Goal: Use online tool/utility: Utilize a website feature to perform a specific function

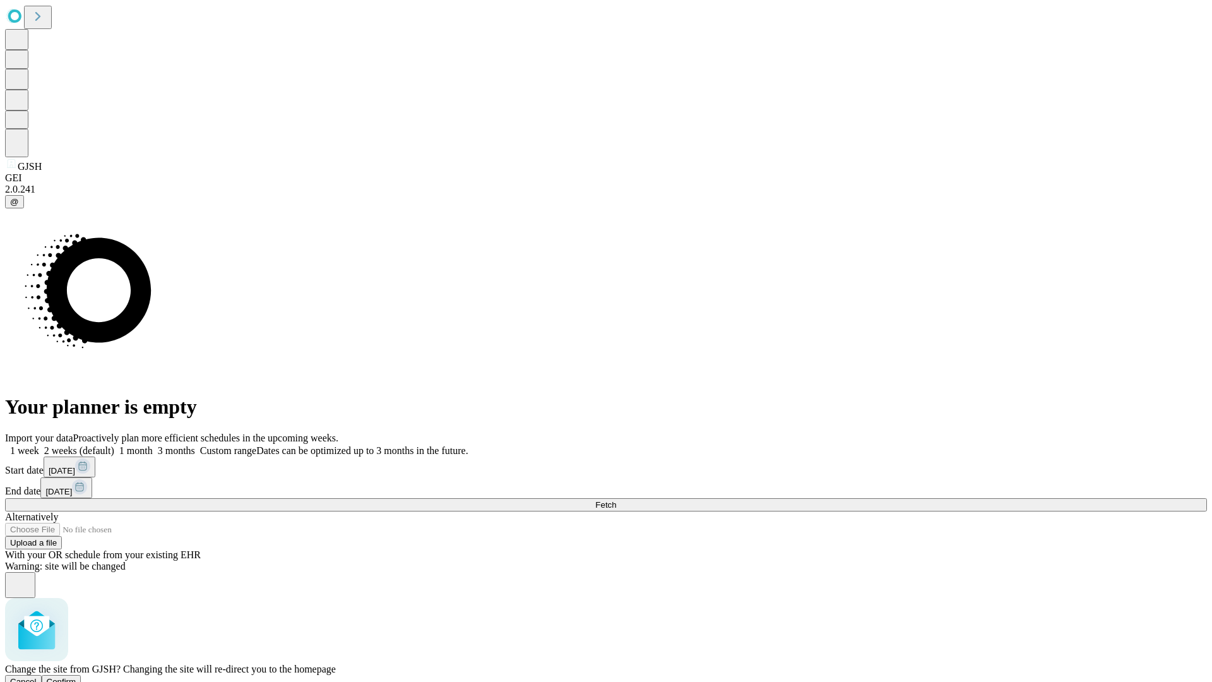
click at [76, 677] on span "Confirm" at bounding box center [62, 681] width 30 height 9
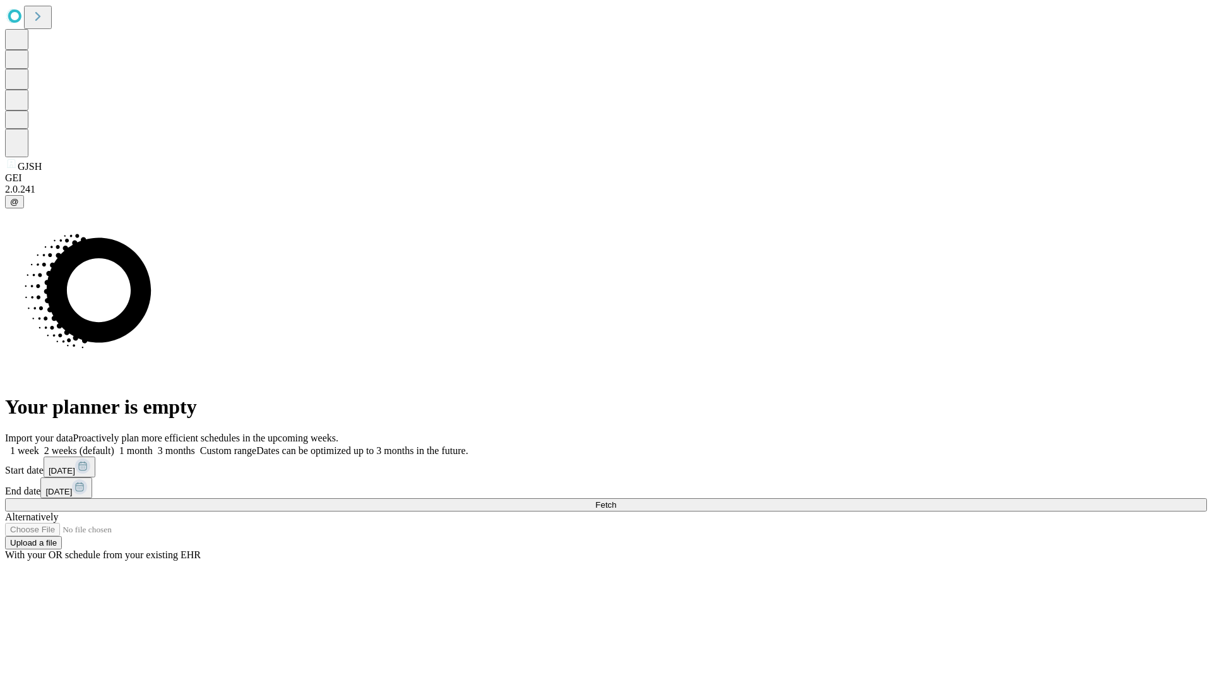
click at [39, 445] on label "1 week" at bounding box center [22, 450] width 34 height 11
click at [616, 500] on span "Fetch" at bounding box center [605, 504] width 21 height 9
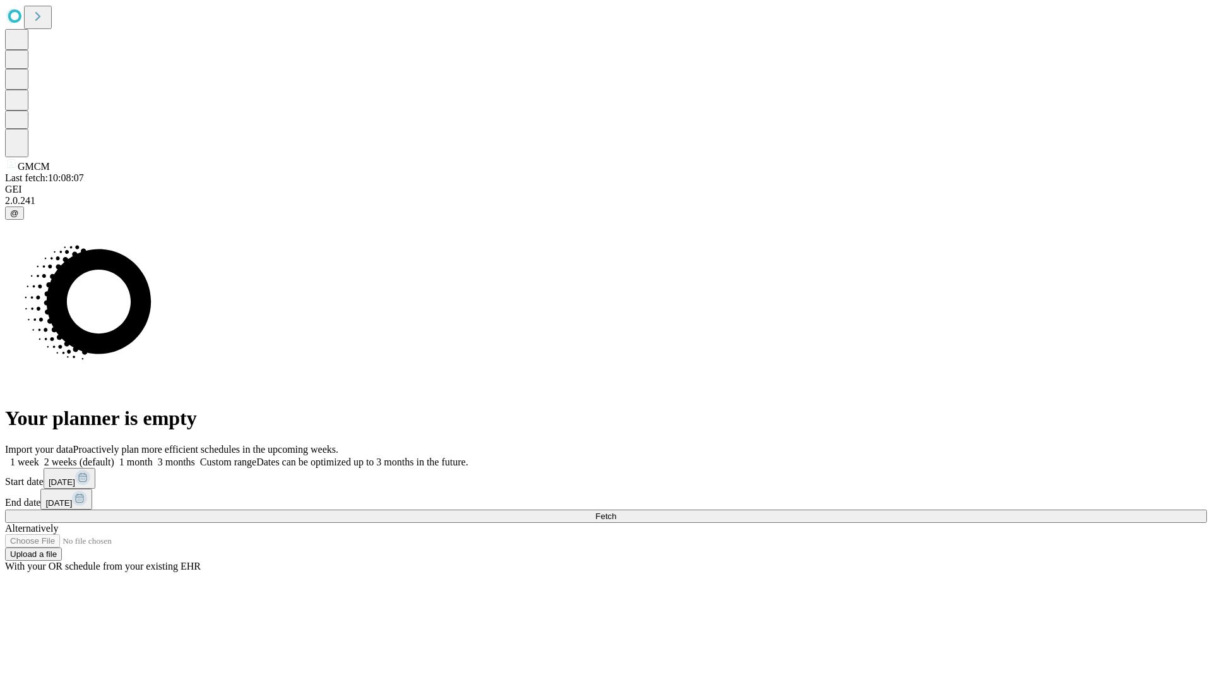
click at [39, 456] on label "1 week" at bounding box center [22, 461] width 34 height 11
click at [616, 511] on span "Fetch" at bounding box center [605, 515] width 21 height 9
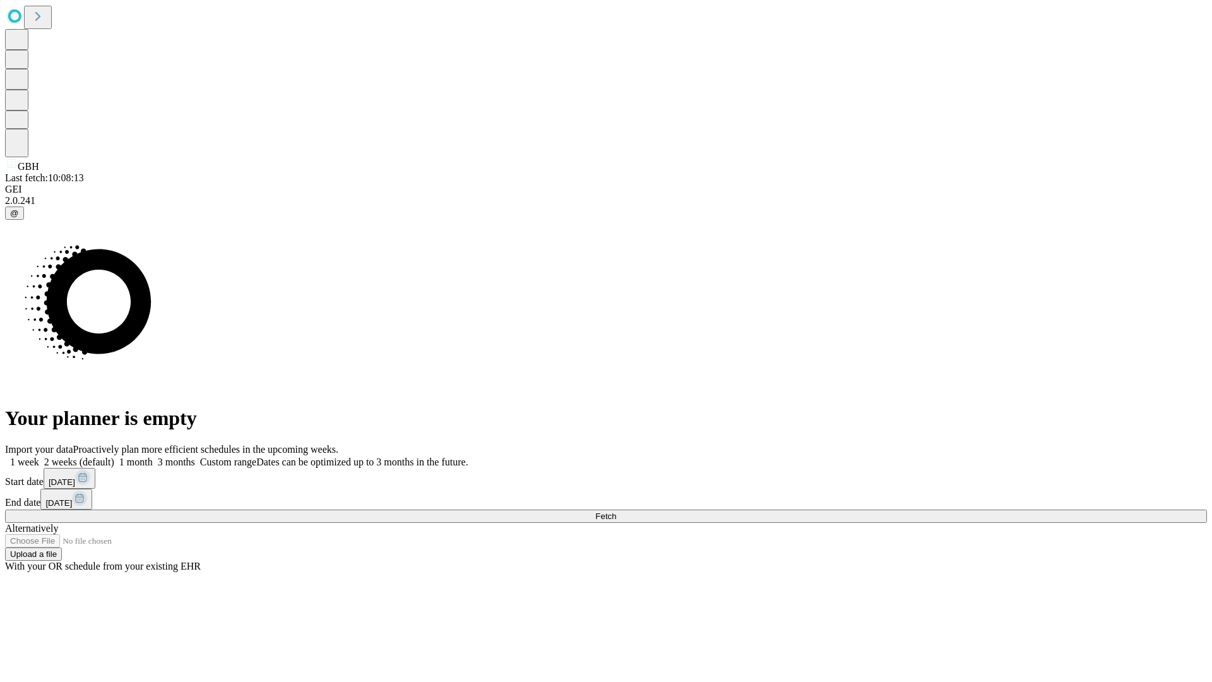
click at [39, 456] on label "1 week" at bounding box center [22, 461] width 34 height 11
click at [616, 511] on span "Fetch" at bounding box center [605, 515] width 21 height 9
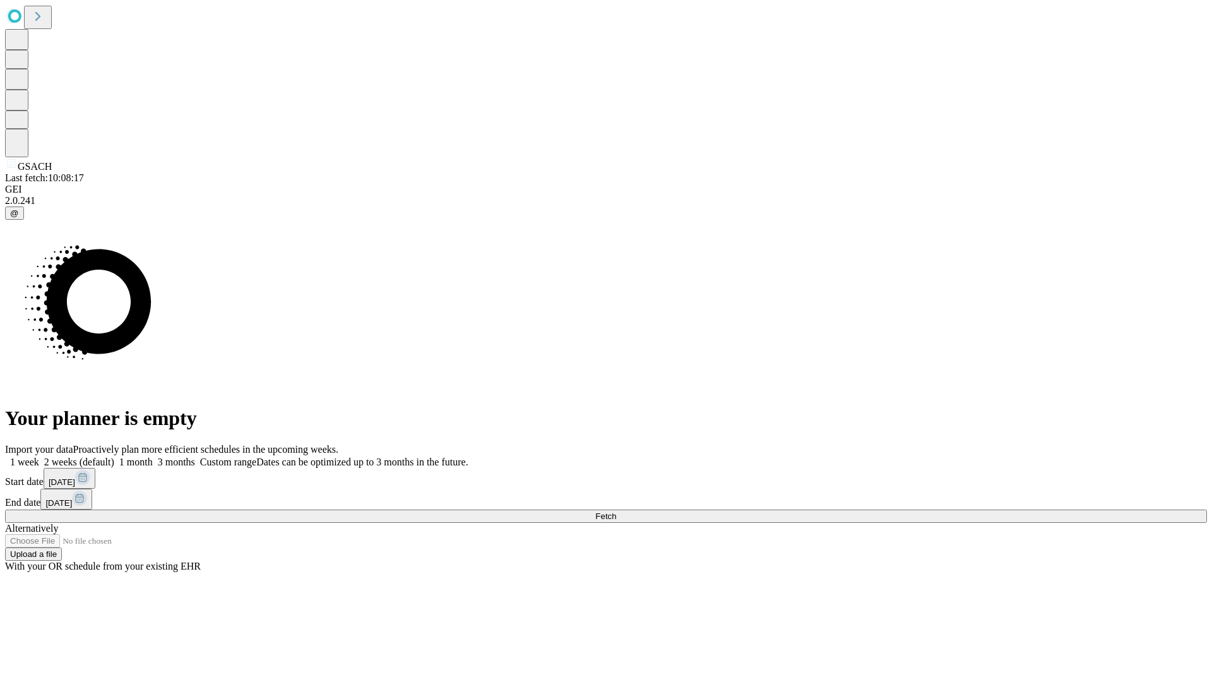
click at [39, 456] on label "1 week" at bounding box center [22, 461] width 34 height 11
click at [616, 511] on span "Fetch" at bounding box center [605, 515] width 21 height 9
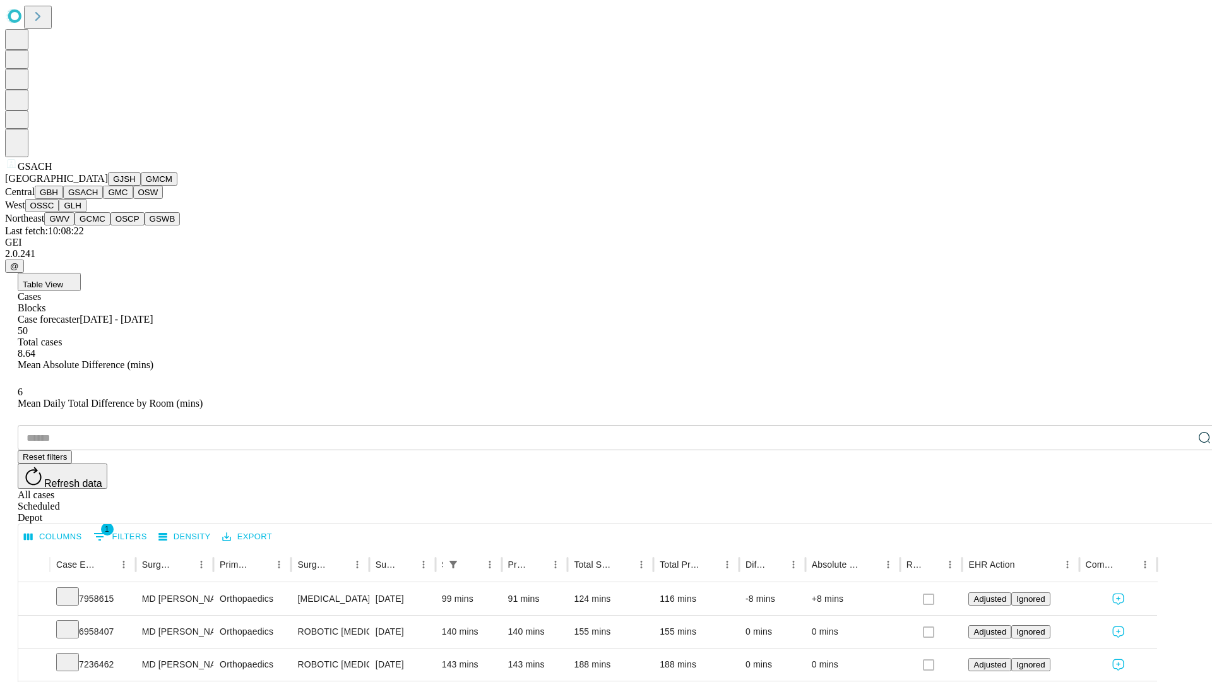
click at [103, 199] on button "GMC" at bounding box center [118, 192] width 30 height 13
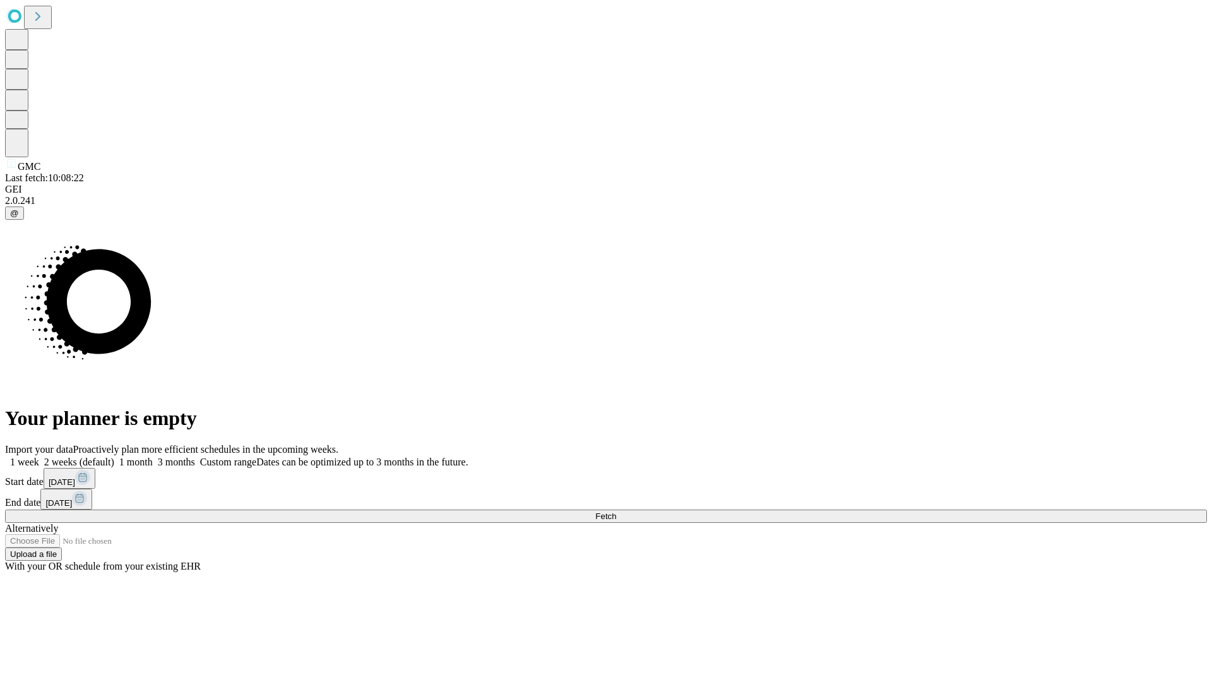
click at [39, 456] on label "1 week" at bounding box center [22, 461] width 34 height 11
click at [616, 511] on span "Fetch" at bounding box center [605, 515] width 21 height 9
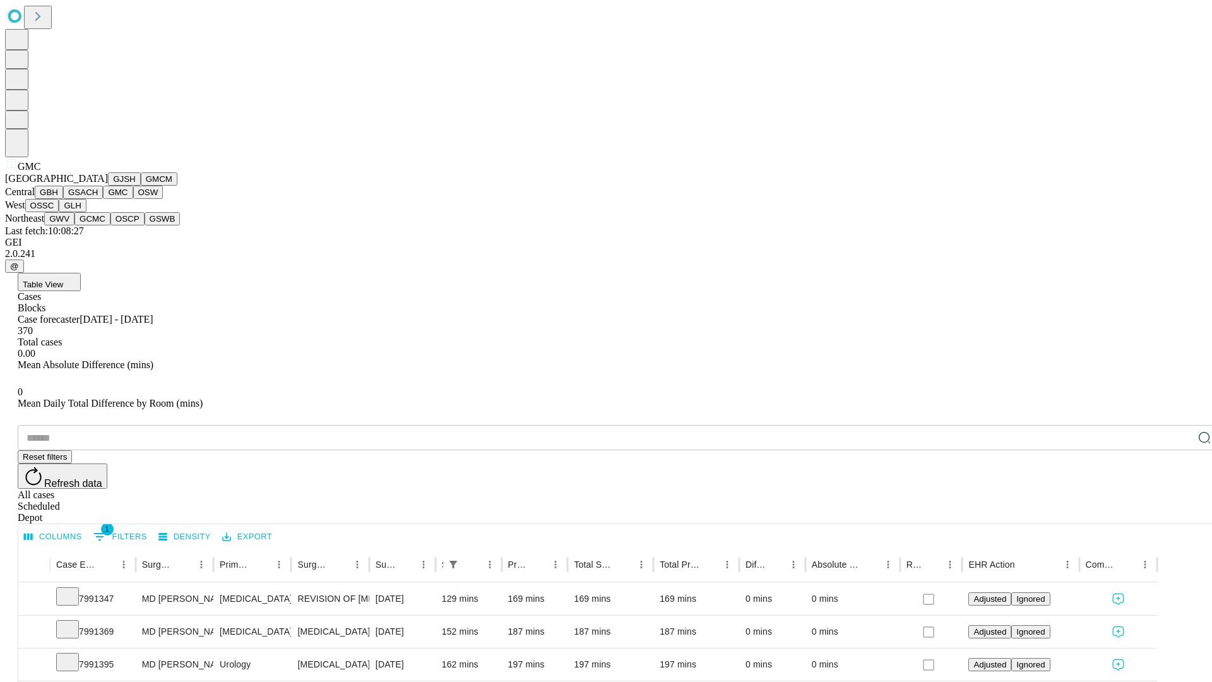
click at [133, 199] on button "OSW" at bounding box center [148, 192] width 30 height 13
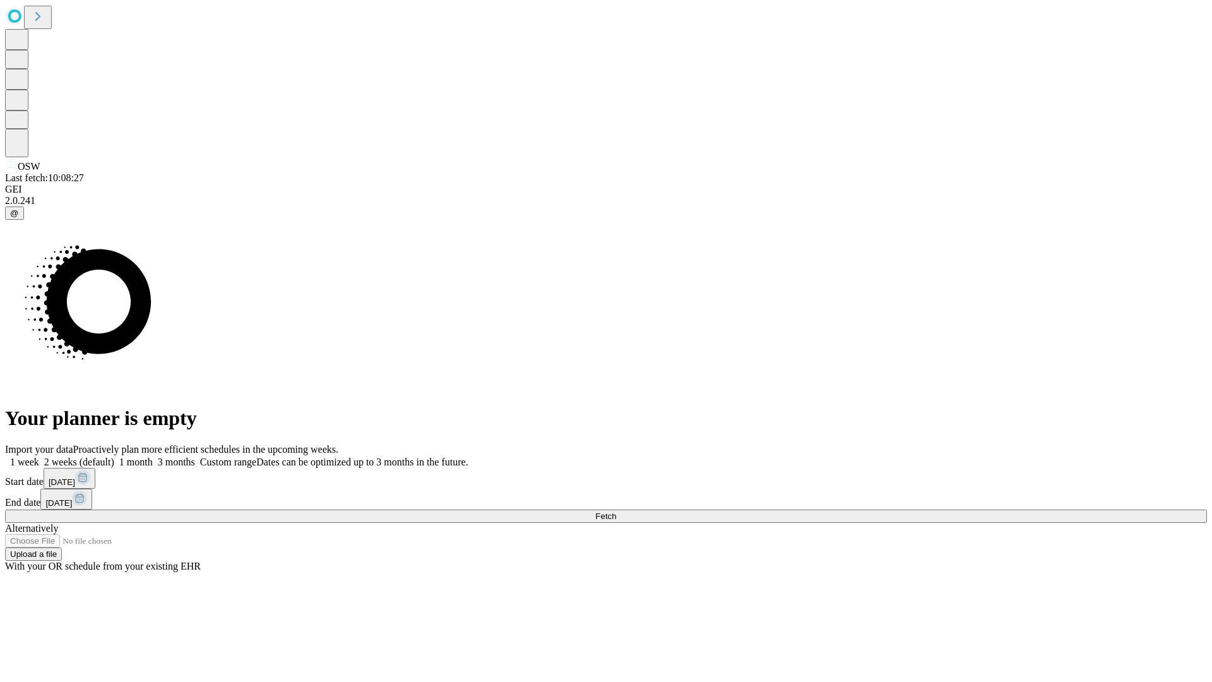
click at [39, 456] on label "1 week" at bounding box center [22, 461] width 34 height 11
click at [616, 511] on span "Fetch" at bounding box center [605, 515] width 21 height 9
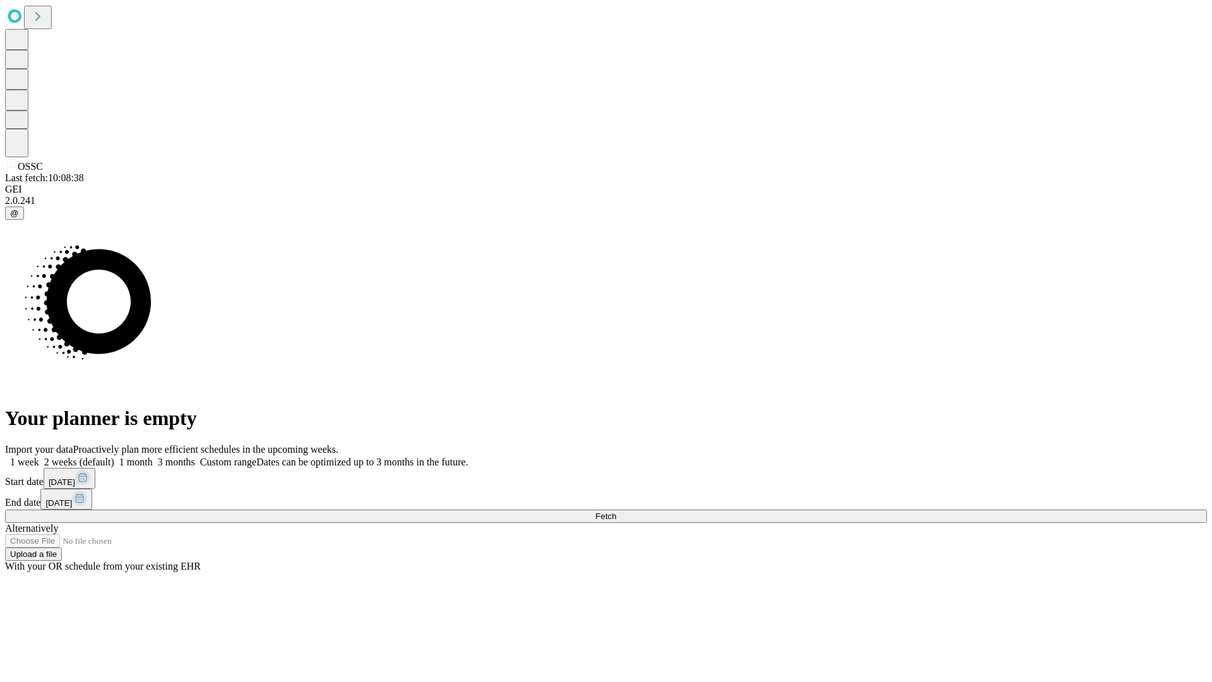
click at [39, 456] on label "1 week" at bounding box center [22, 461] width 34 height 11
click at [616, 511] on span "Fetch" at bounding box center [605, 515] width 21 height 9
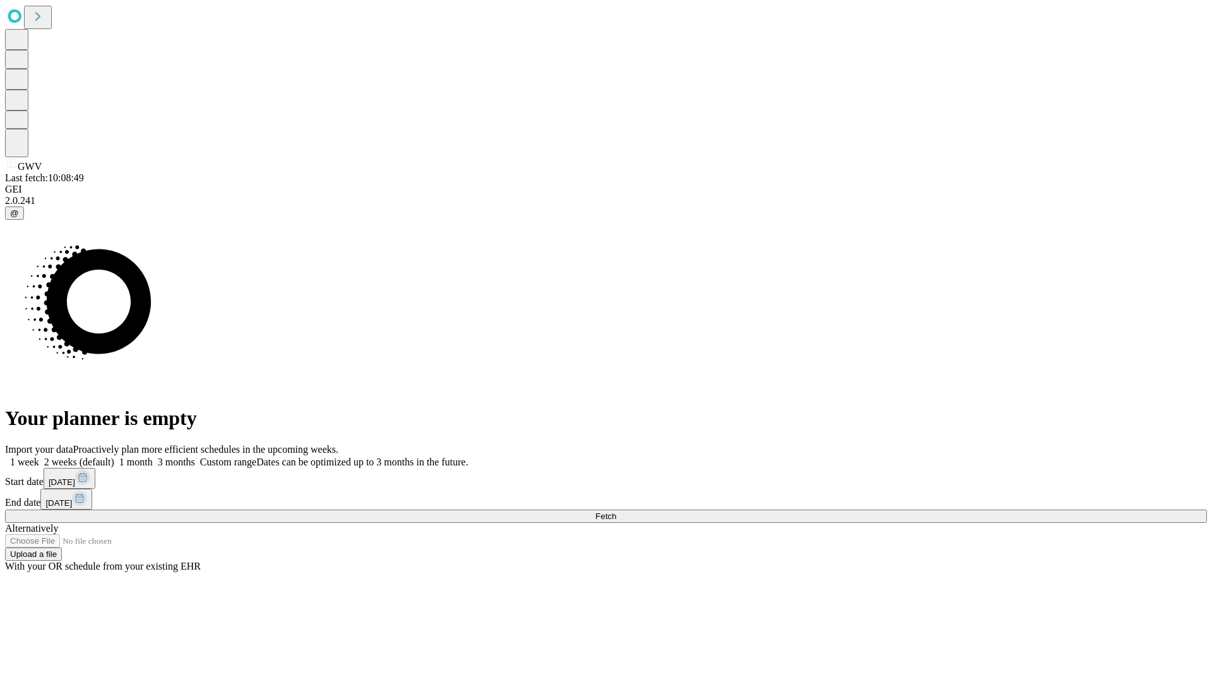
click at [616, 511] on span "Fetch" at bounding box center [605, 515] width 21 height 9
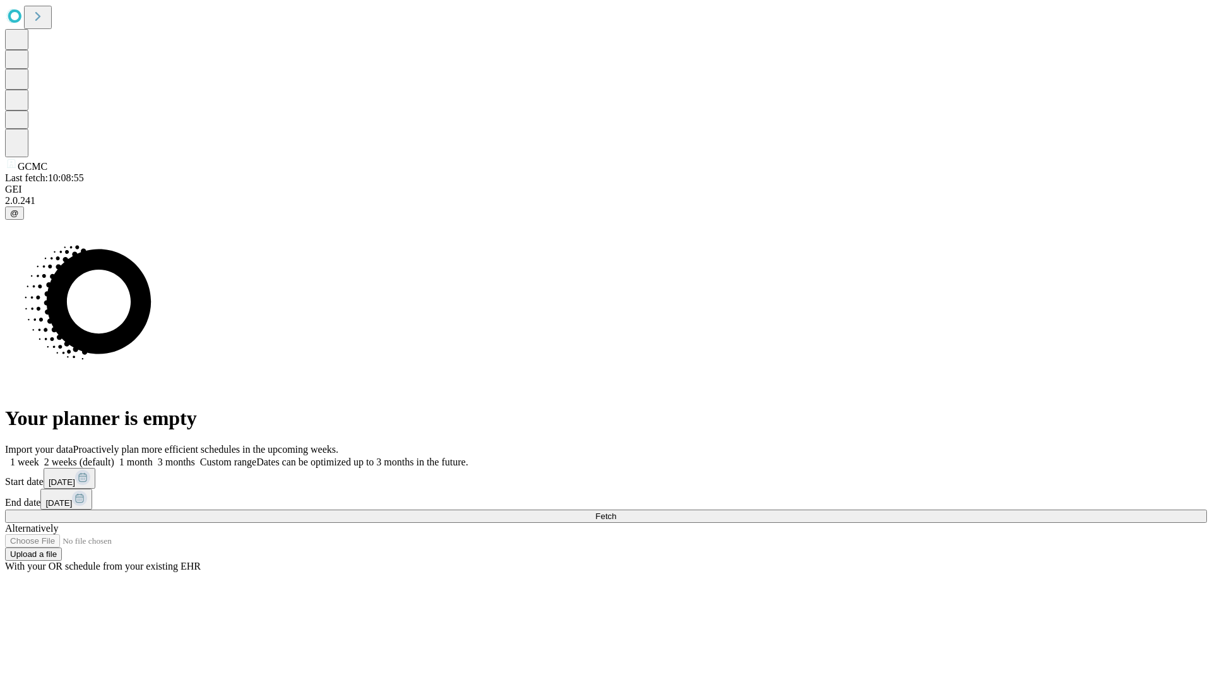
click at [39, 456] on label "1 week" at bounding box center [22, 461] width 34 height 11
click at [616, 511] on span "Fetch" at bounding box center [605, 515] width 21 height 9
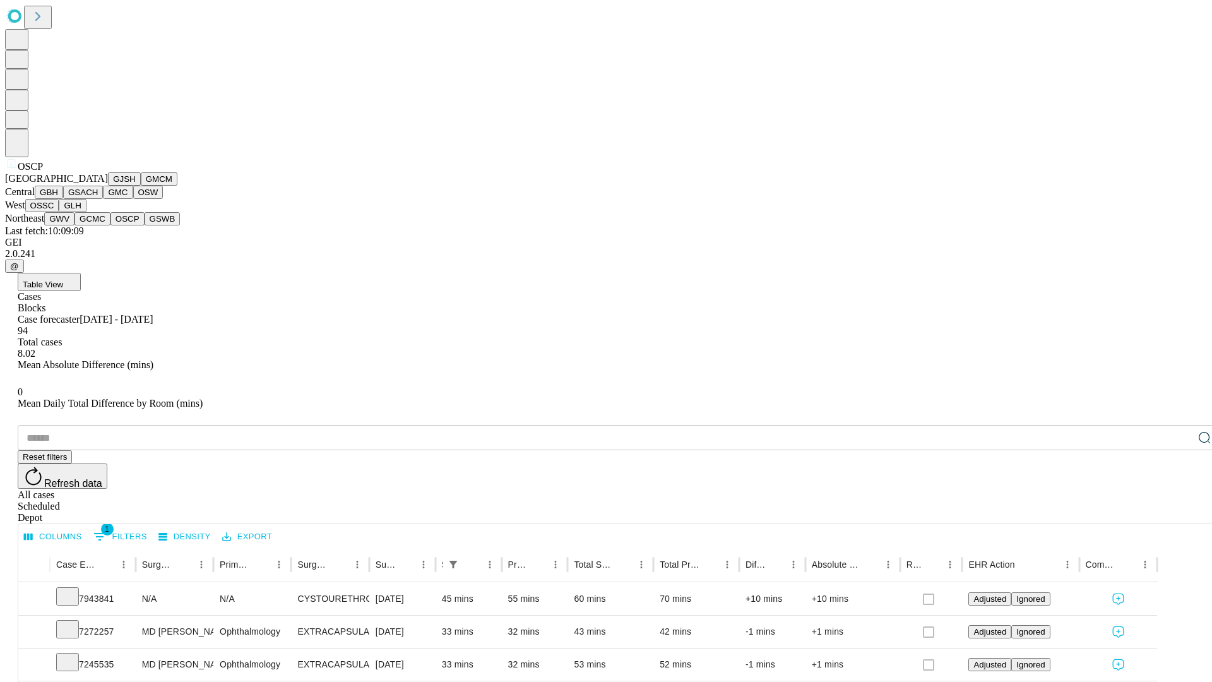
click at [145, 225] on button "GSWB" at bounding box center [163, 218] width 36 height 13
